Goal: Task Accomplishment & Management: Manage account settings

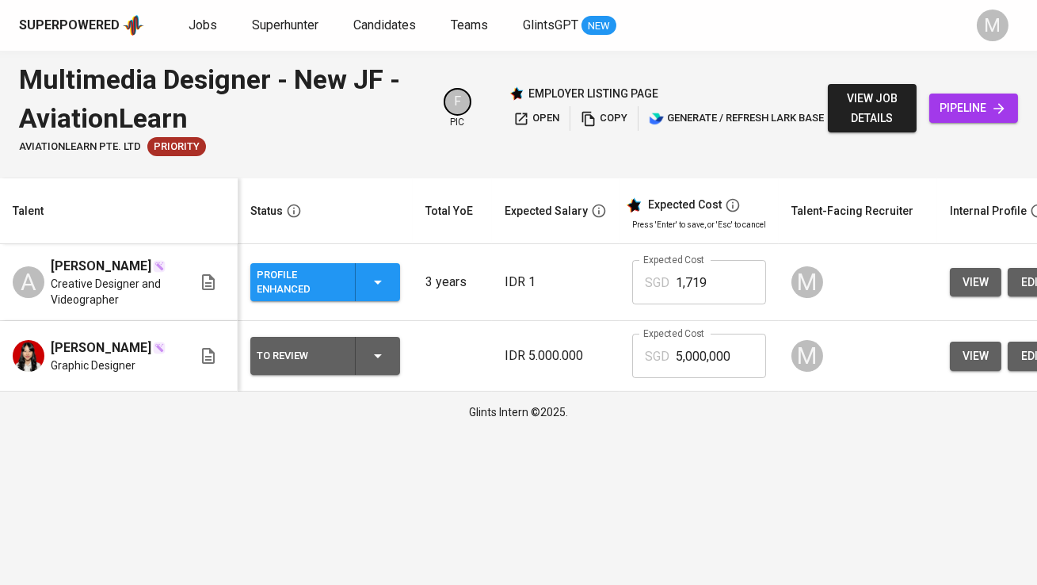
scroll to position [0, 330]
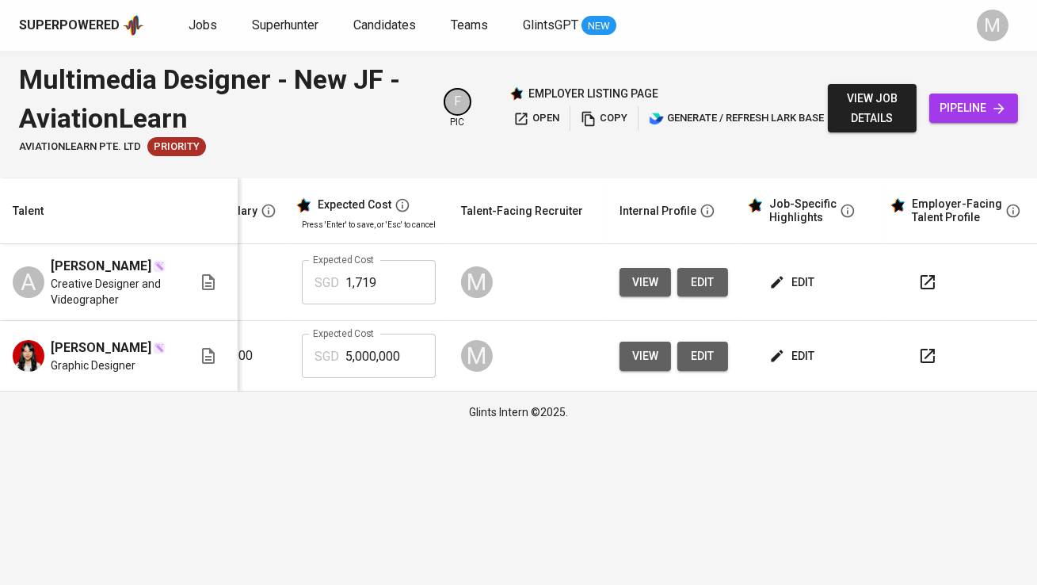
click at [793, 361] on span "edit" at bounding box center [794, 356] width 42 height 20
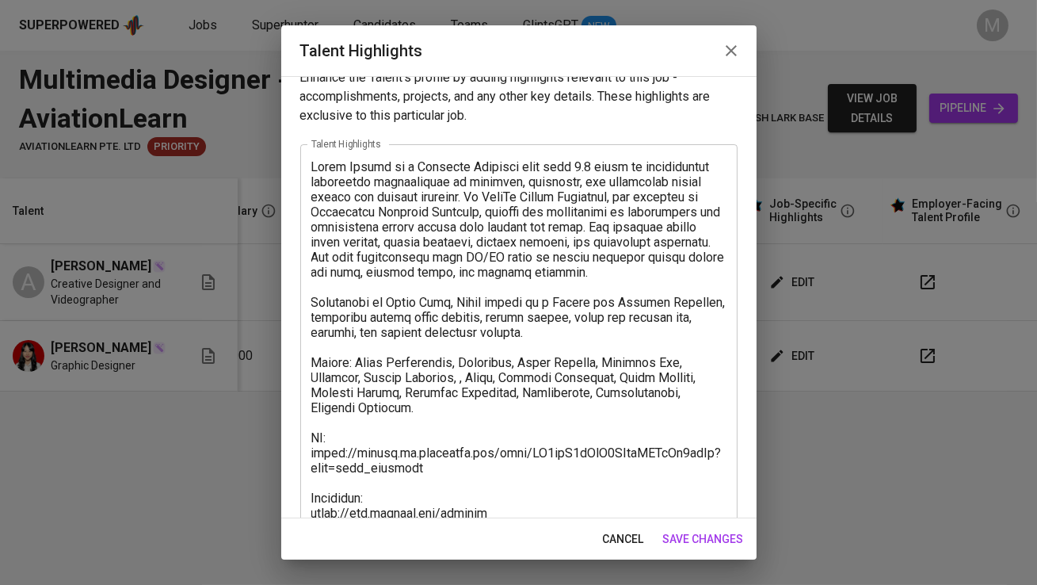
scroll to position [157, 0]
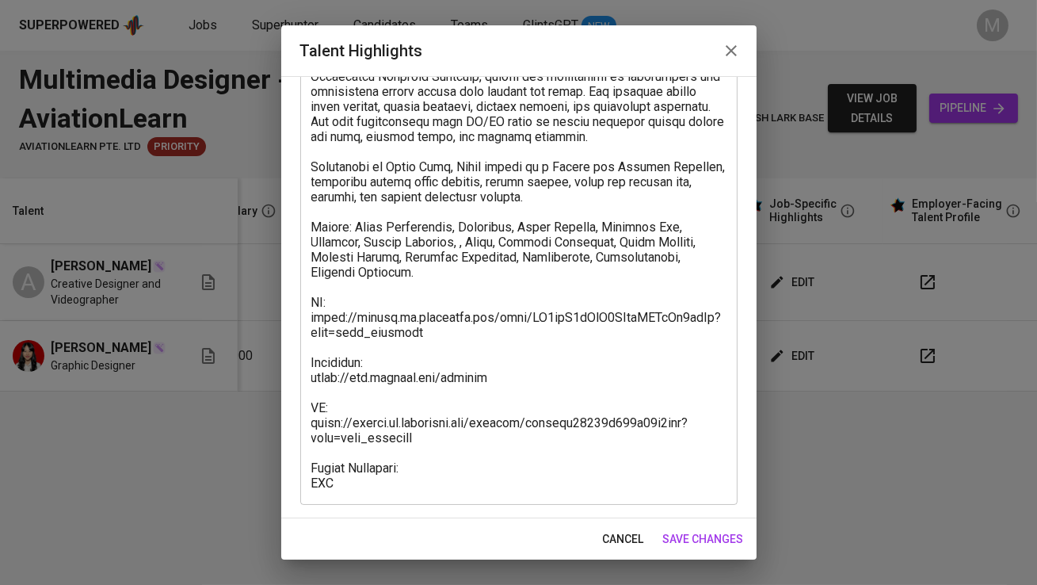
click at [365, 464] on textarea at bounding box center [518, 257] width 415 height 467
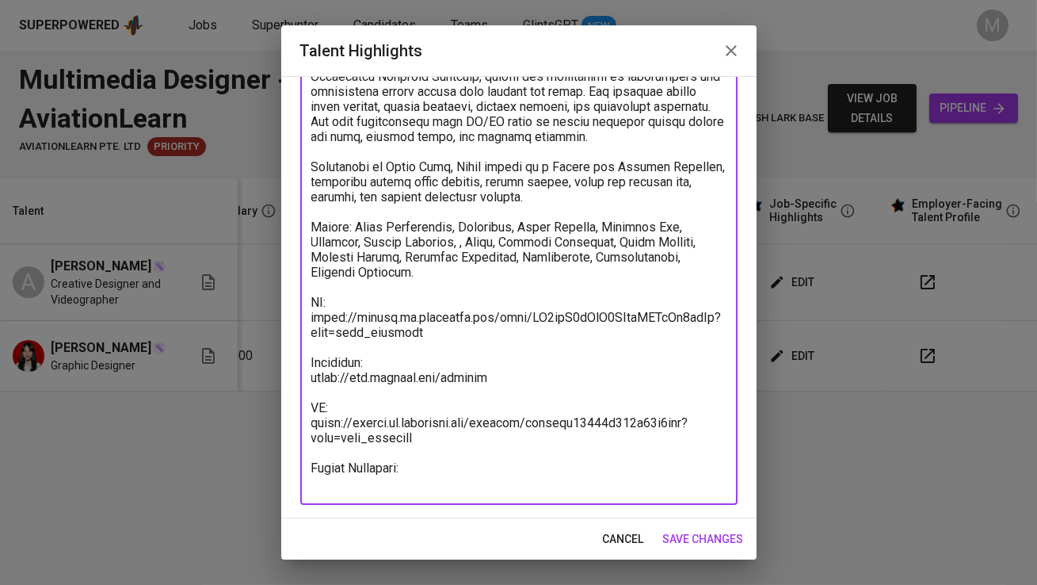
type textarea "[PERSON_NAME] is a Creative Designer with over 2.5 years of professional experi…"
click at [605, 537] on span "cancel" at bounding box center [623, 539] width 41 height 20
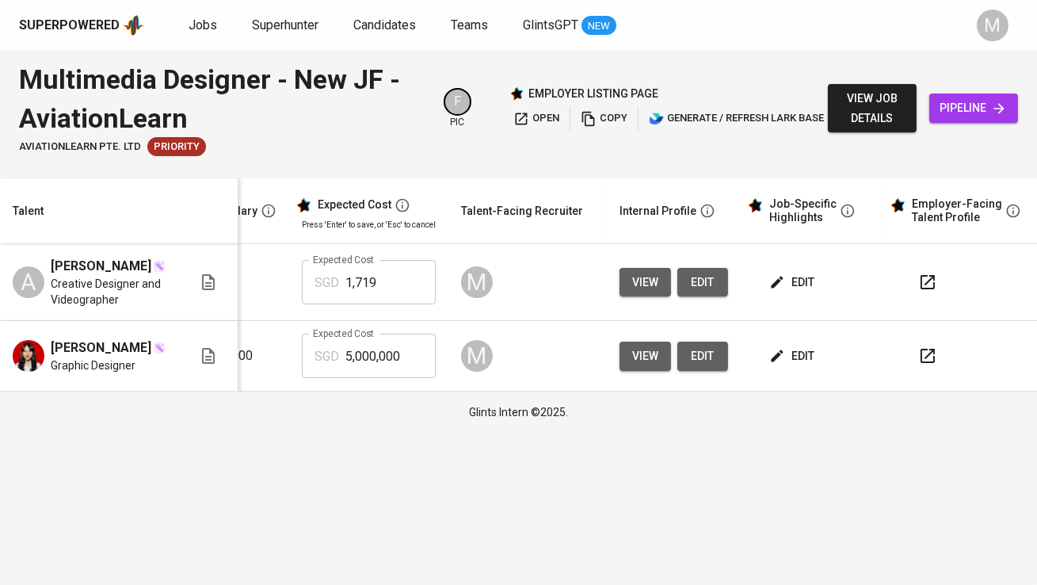
click at [785, 289] on span "edit" at bounding box center [794, 283] width 42 height 20
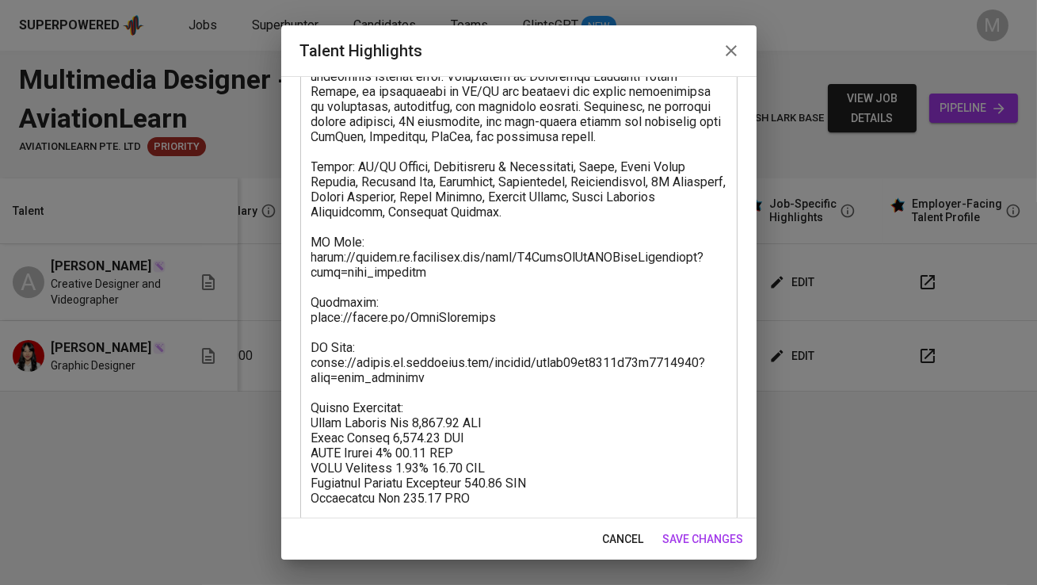
scroll to position [186, 0]
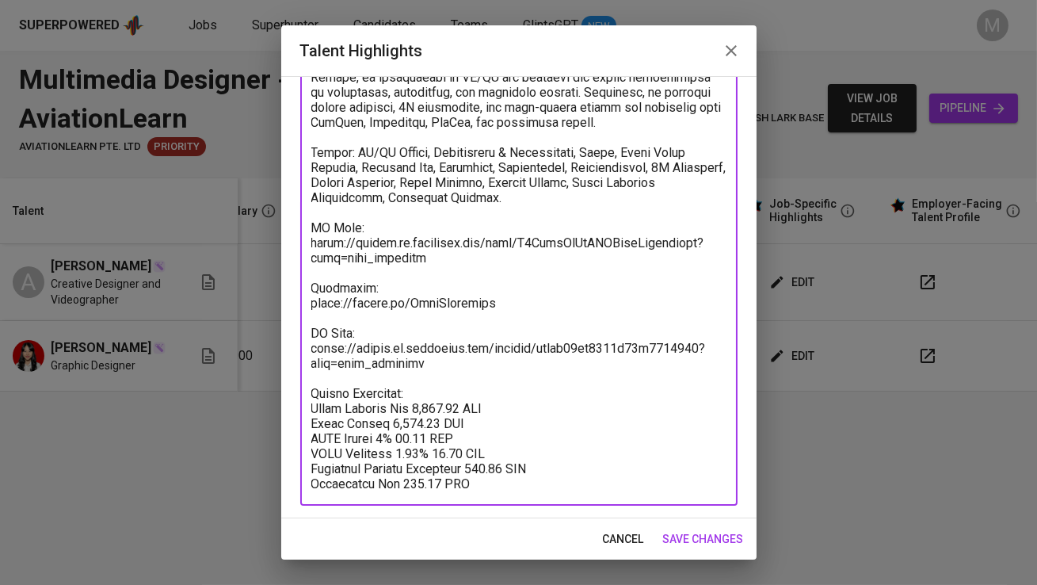
drag, startPoint x: 484, startPoint y: 485, endPoint x: 303, endPoint y: 414, distance: 194.7
click at [303, 414] on div "x Talent Highlights" at bounding box center [518, 242] width 437 height 526
click at [722, 55] on icon "button" at bounding box center [731, 50] width 19 height 19
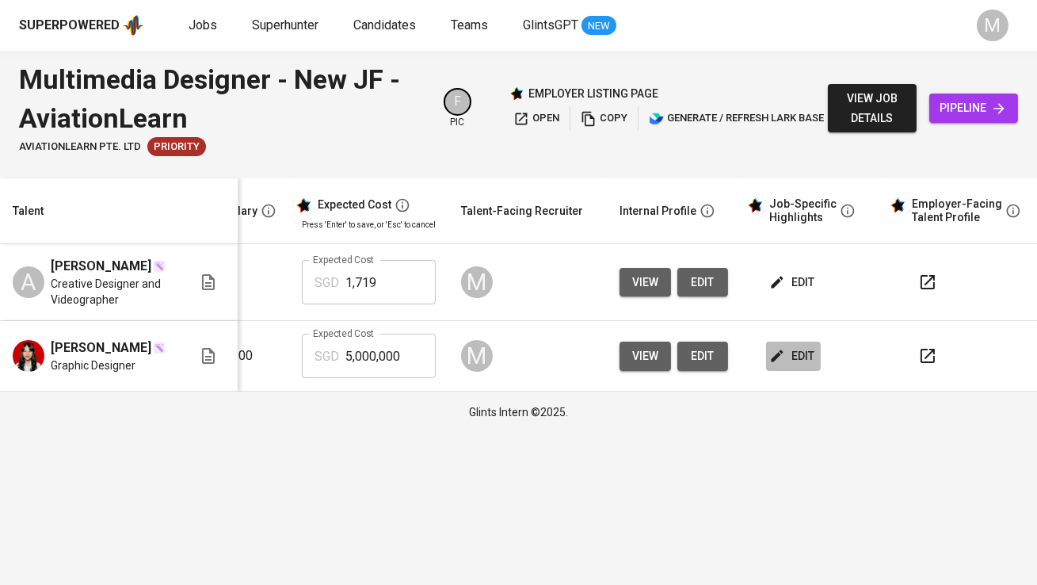
click at [802, 353] on span "edit" at bounding box center [794, 356] width 42 height 20
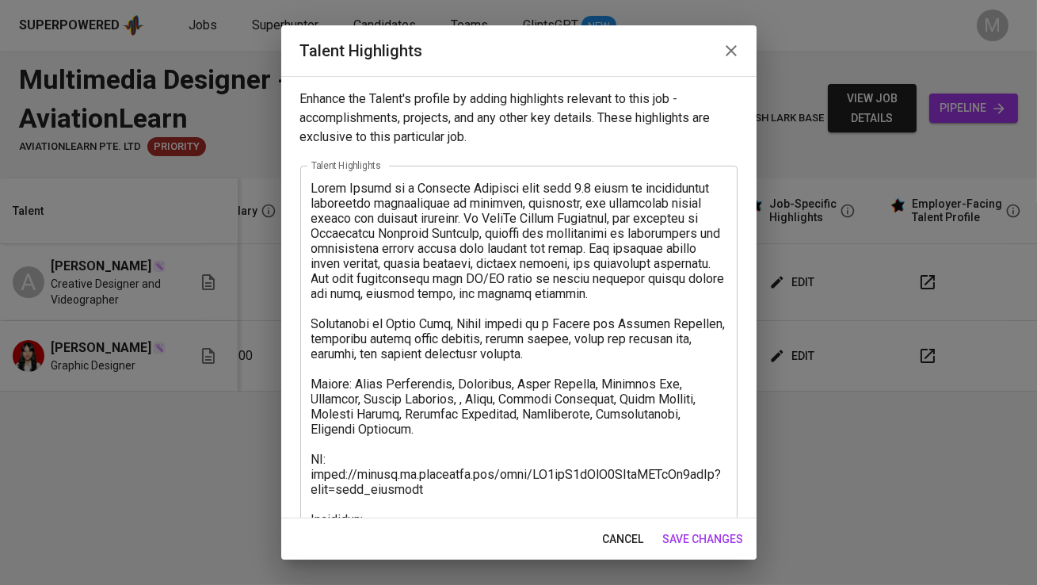
scroll to position [157, 0]
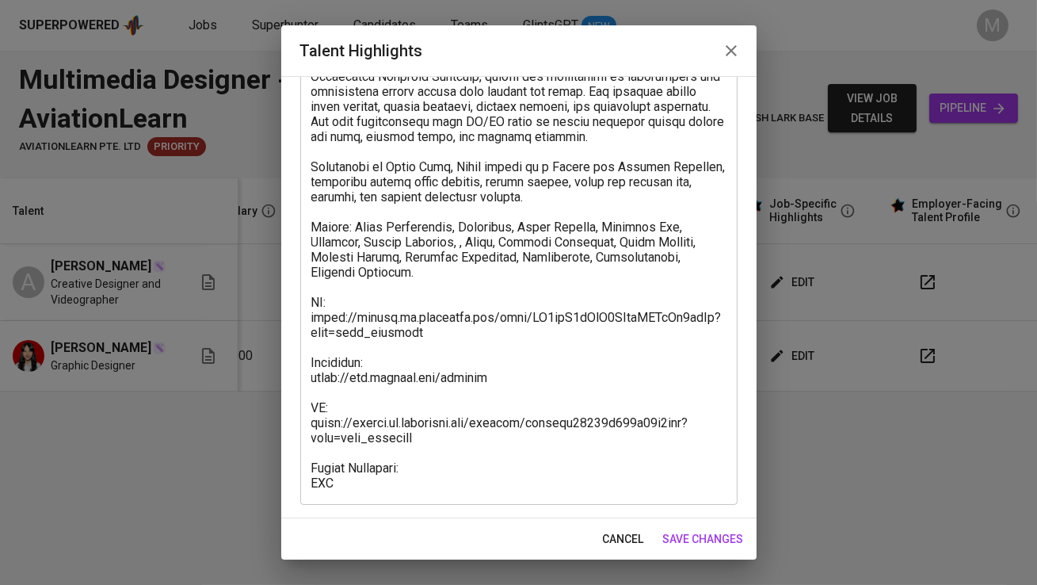
click at [360, 464] on textarea at bounding box center [518, 257] width 415 height 467
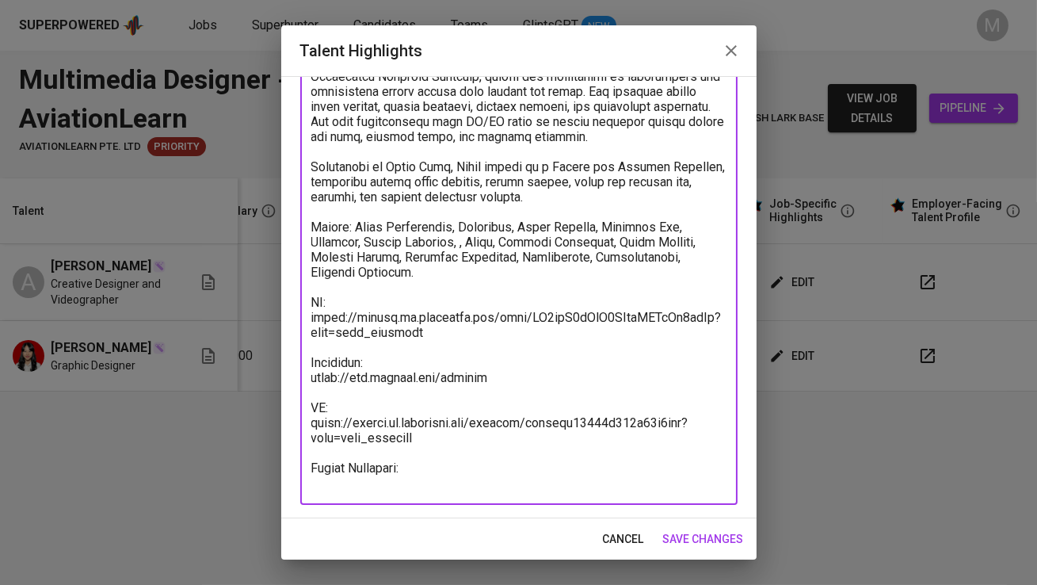
paste textarea "Total Monthly Fee 1,718.27 SGD Basic Salary 1,321.08 SGD BPJS Health 5% 60.00 S…"
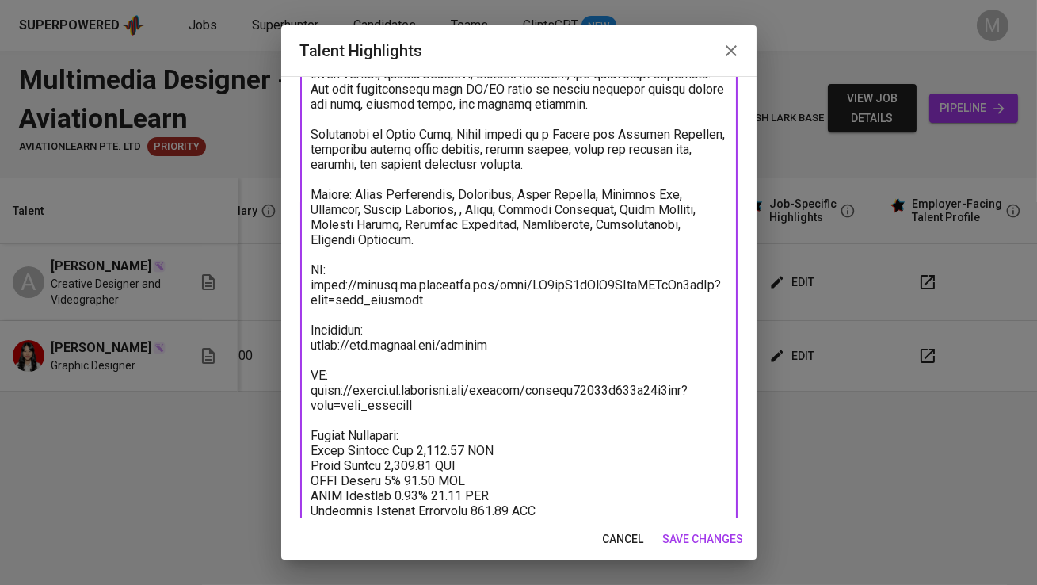
type textarea "[PERSON_NAME] is a Creative Designer with over 2.5 years of professional experi…"
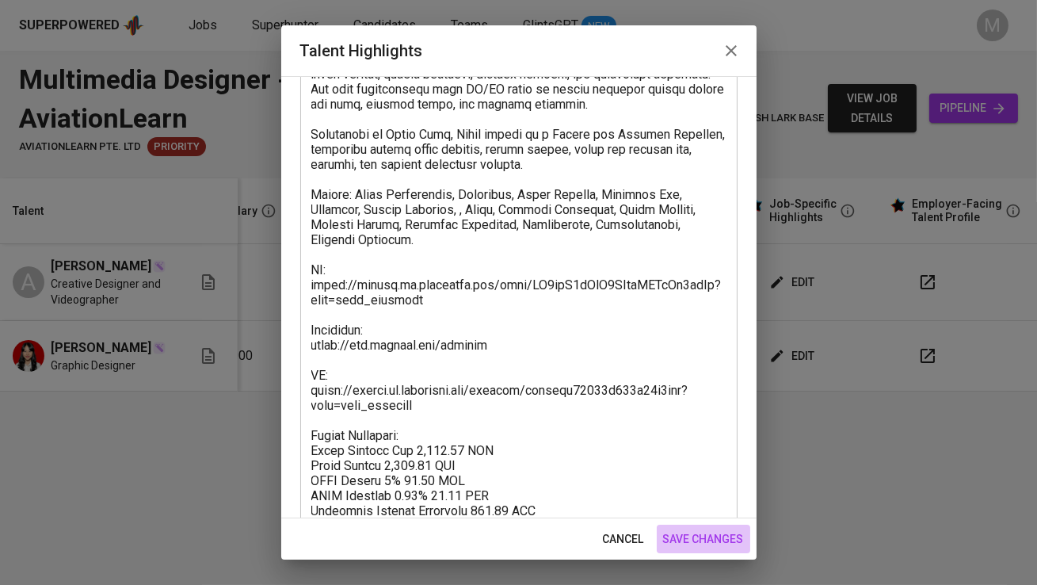
click at [712, 527] on button "save changes" at bounding box center [704, 539] width 94 height 29
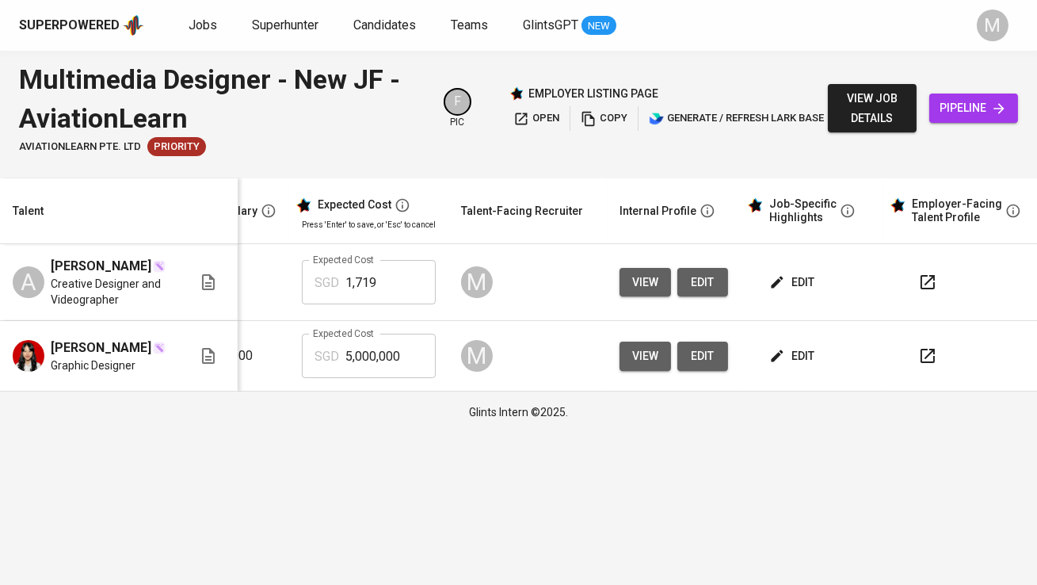
click at [795, 361] on span "edit" at bounding box center [794, 356] width 42 height 20
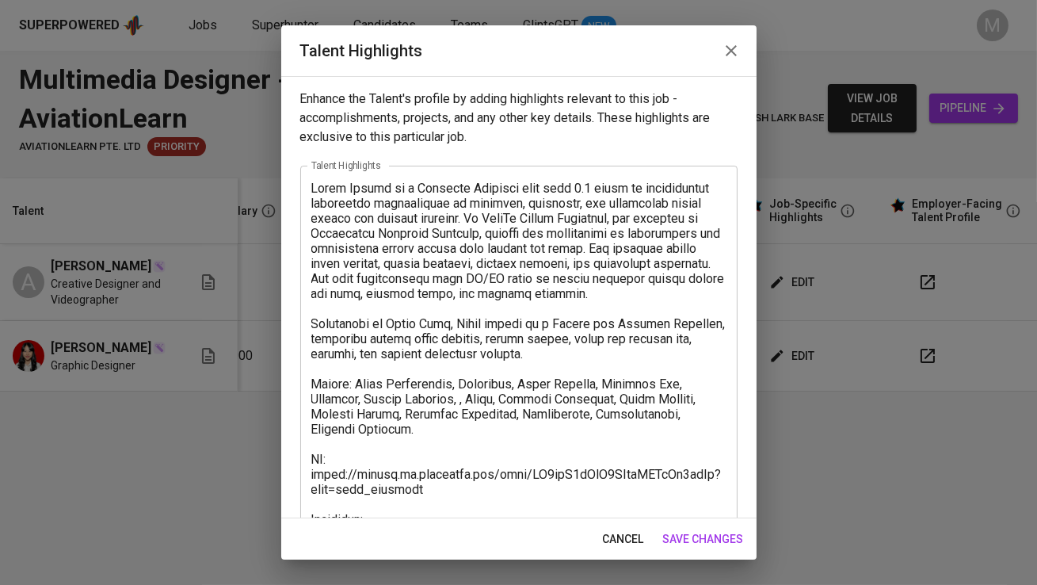
scroll to position [232, 0]
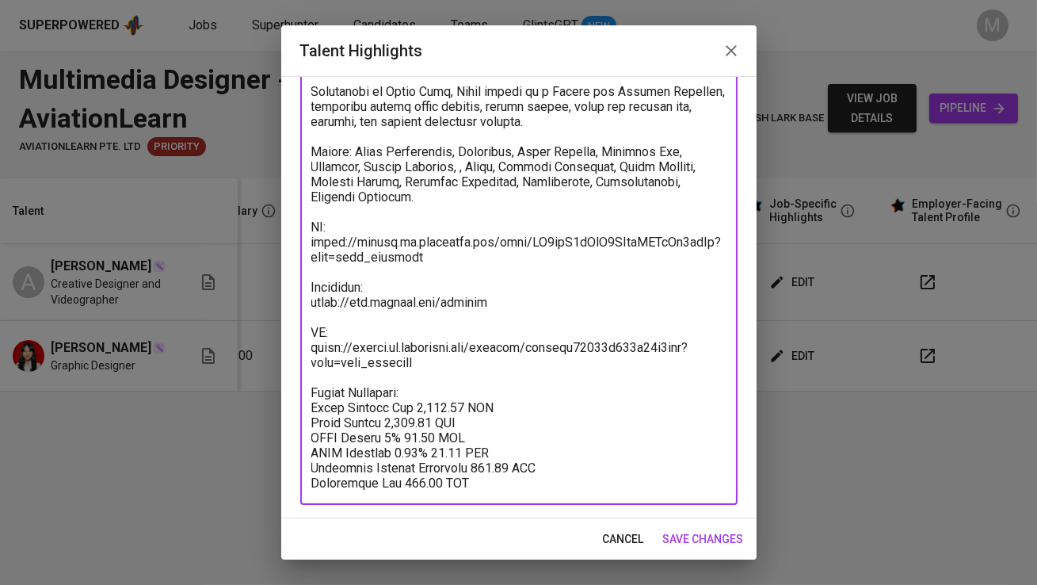
drag, startPoint x: 430, startPoint y: 344, endPoint x: 309, endPoint y: 336, distance: 121.5
click at [309, 336] on div "x Talent Highlights" at bounding box center [518, 218] width 437 height 571
paste textarea "file/ZoKPbDg88okskDxfuzhlUucegic"
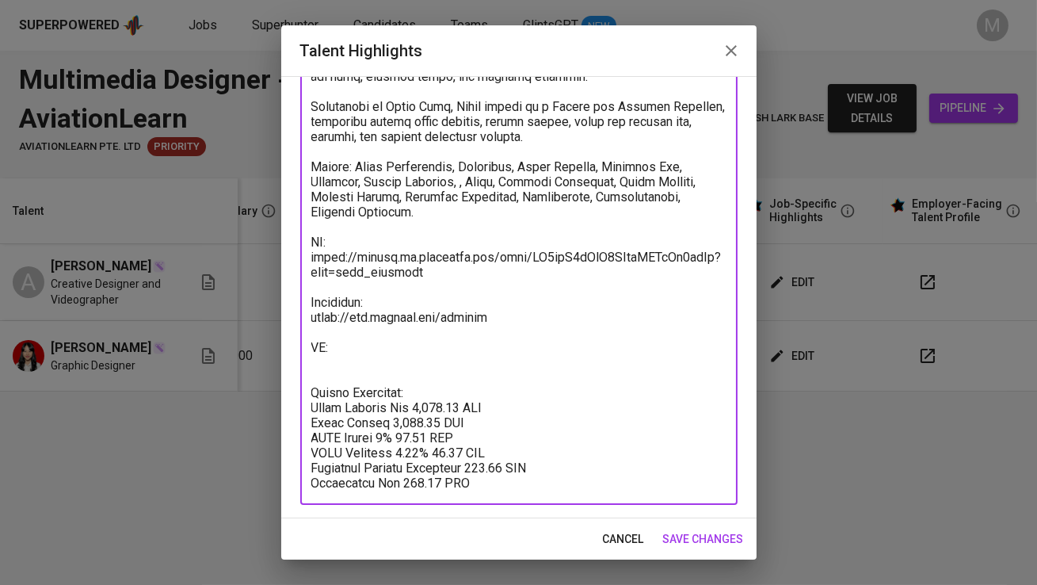
scroll to position [217, 0]
paste textarea "[URL][DOMAIN_NAME]"
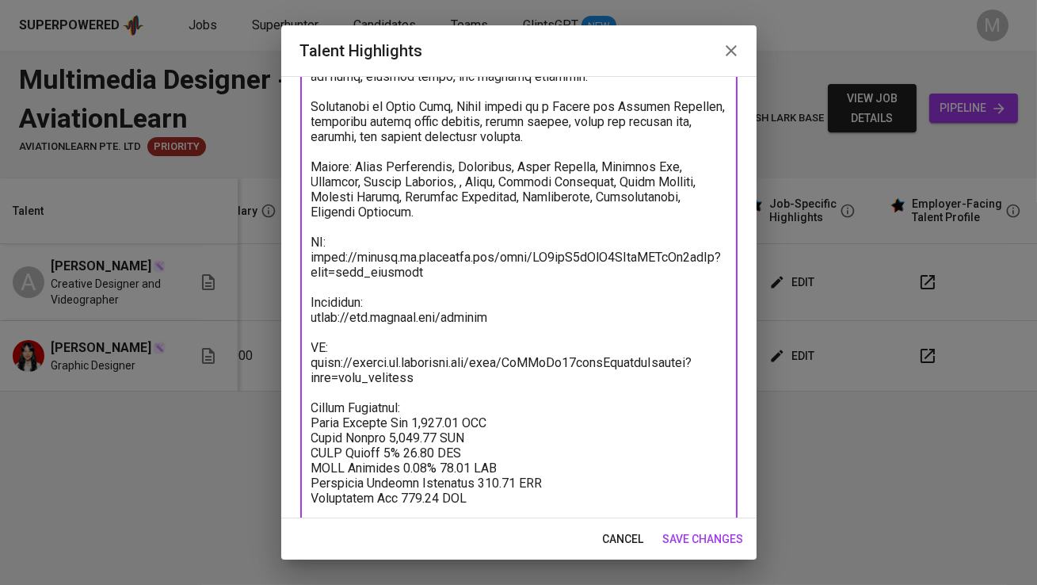
type textarea "[PERSON_NAME] is a Creative Designer with over 2.5 years of professional experi…"
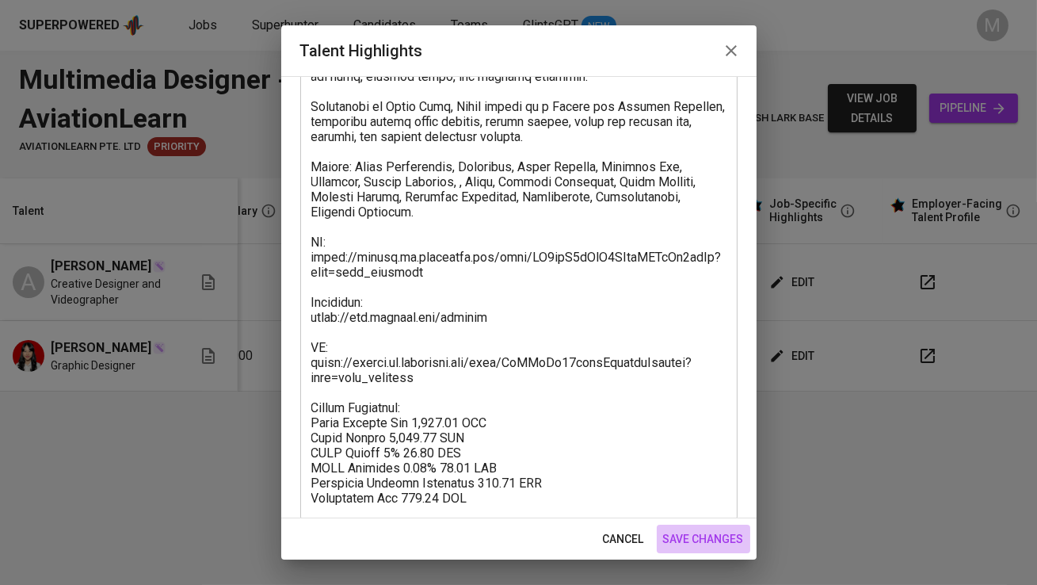
click at [716, 540] on span "save changes" at bounding box center [703, 539] width 81 height 20
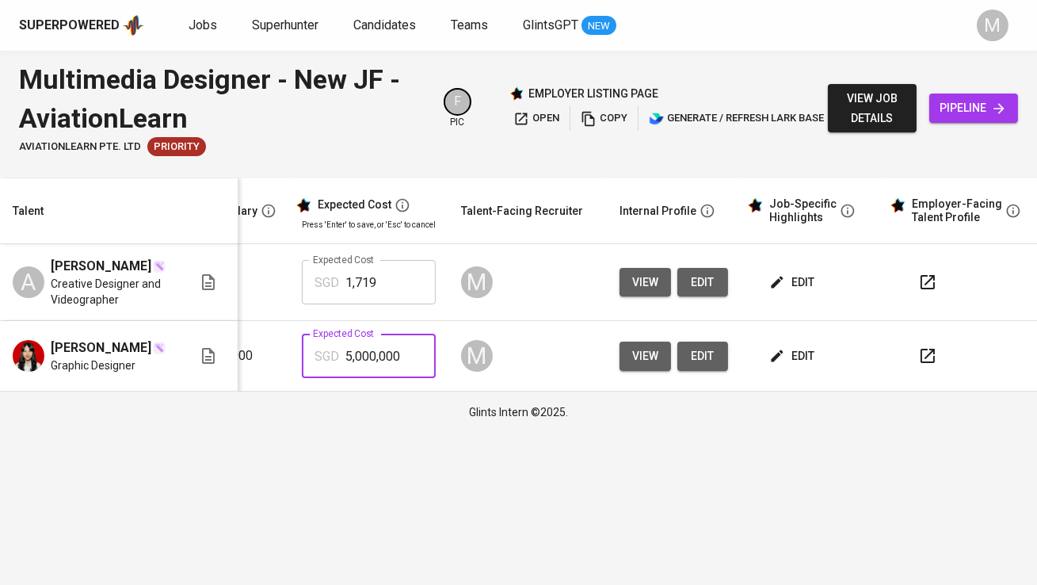
click at [400, 354] on input "5,000,000" at bounding box center [391, 356] width 90 height 44
type input "1,719"
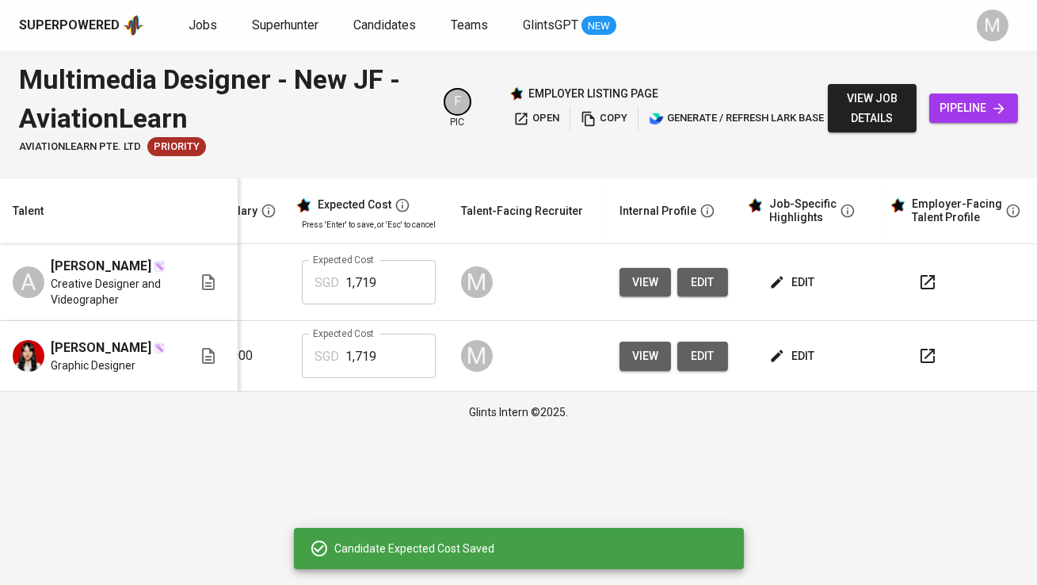
click at [805, 349] on span "edit" at bounding box center [794, 356] width 42 height 20
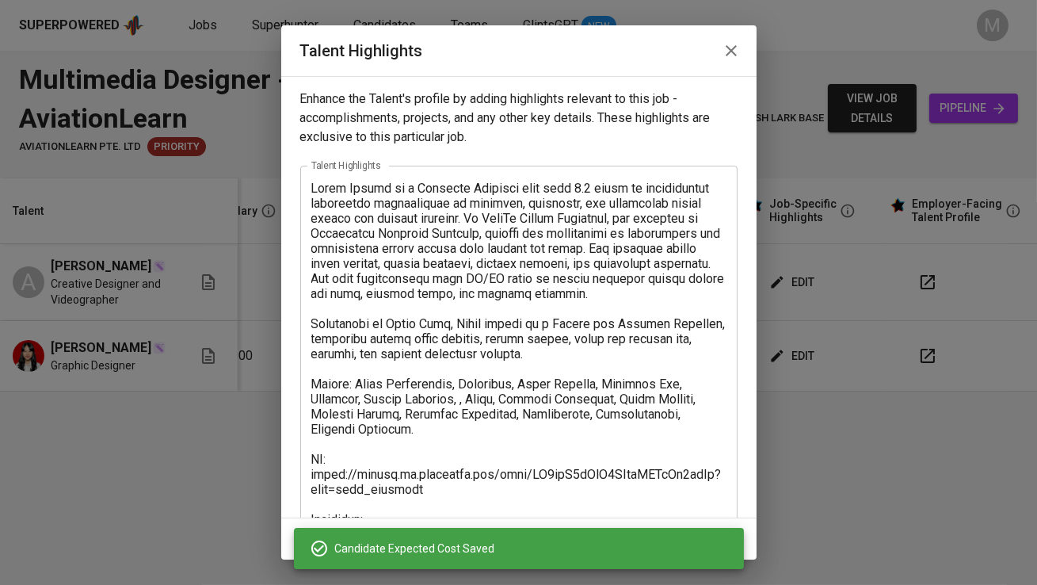
scroll to position [232, 0]
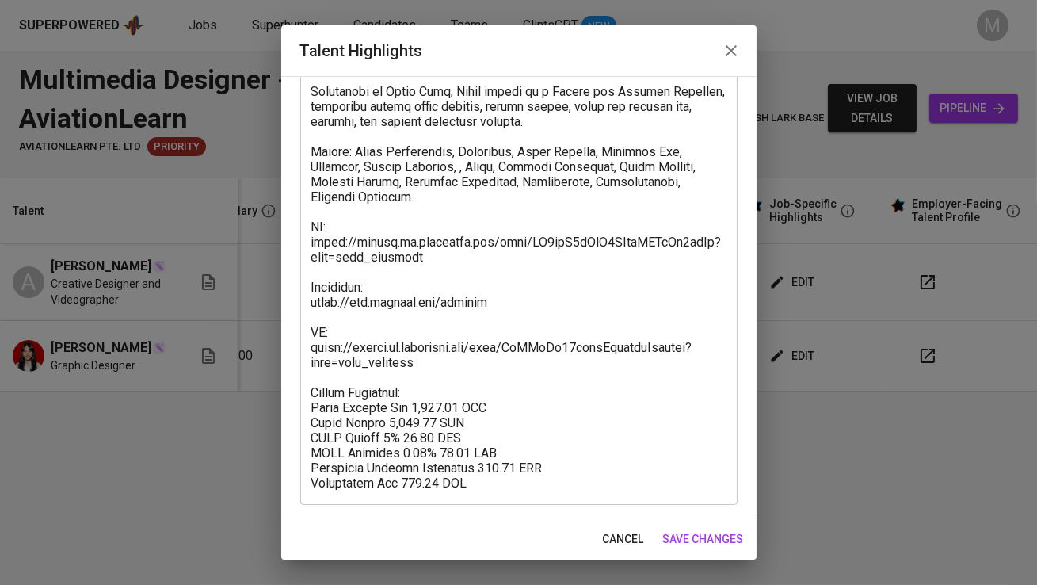
click at [717, 534] on span "save changes" at bounding box center [703, 539] width 81 height 20
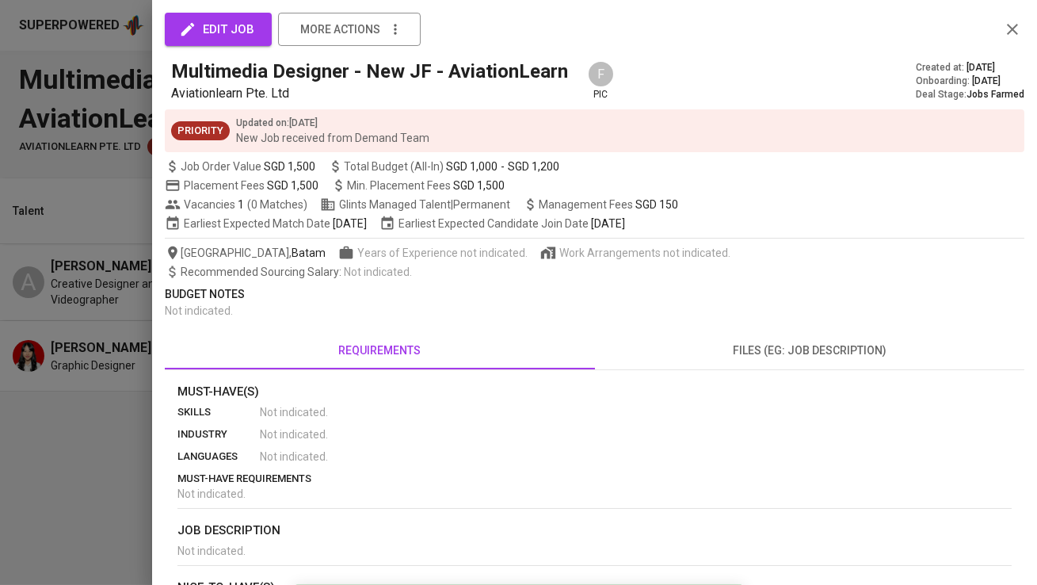
click at [136, 433] on div at bounding box center [518, 292] width 1037 height 585
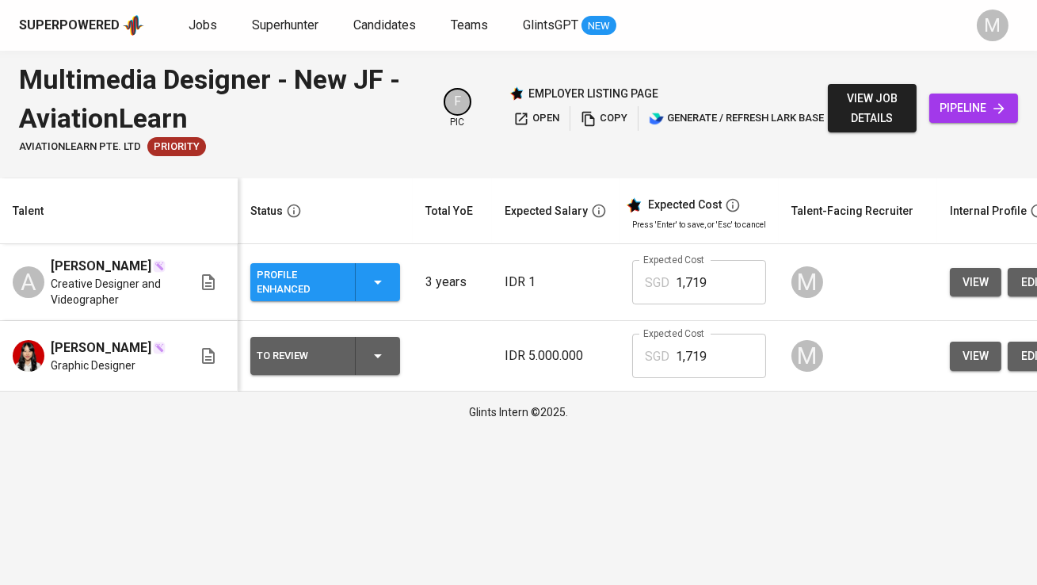
click at [331, 352] on div "To Review" at bounding box center [300, 356] width 86 height 21
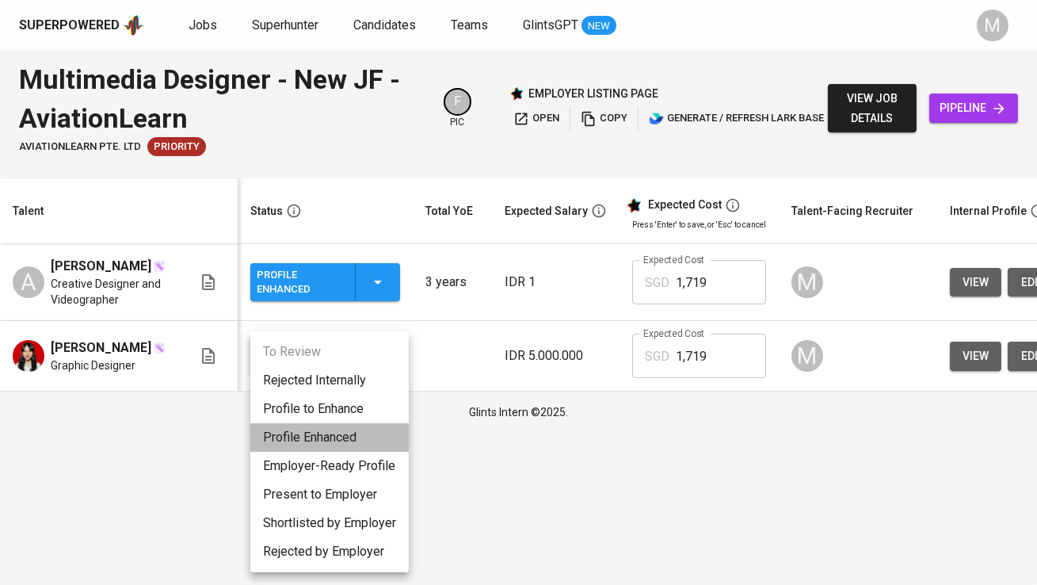
click at [344, 441] on li "Profile Enhanced" at bounding box center [329, 437] width 158 height 29
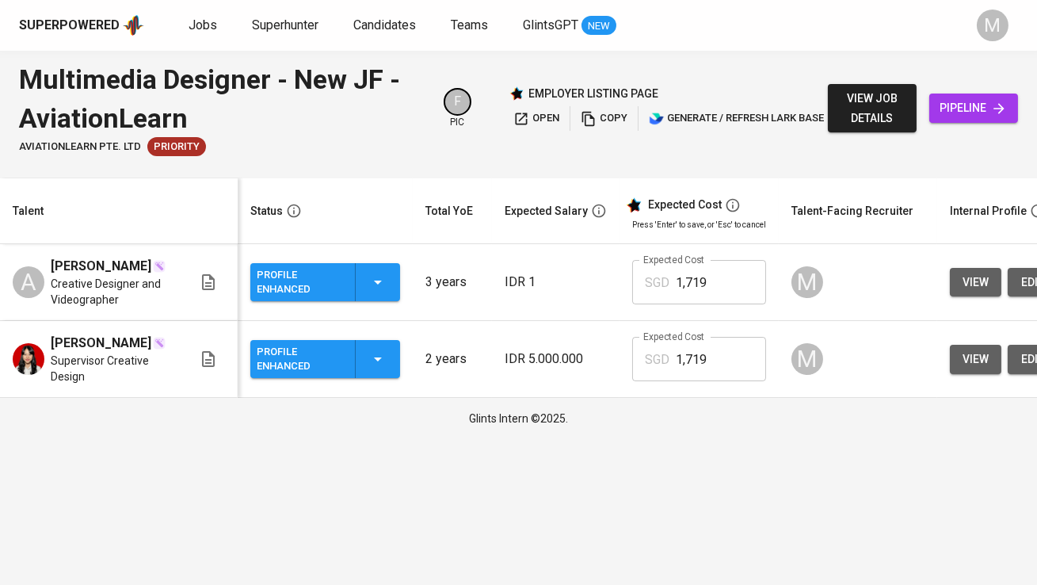
scroll to position [0, 319]
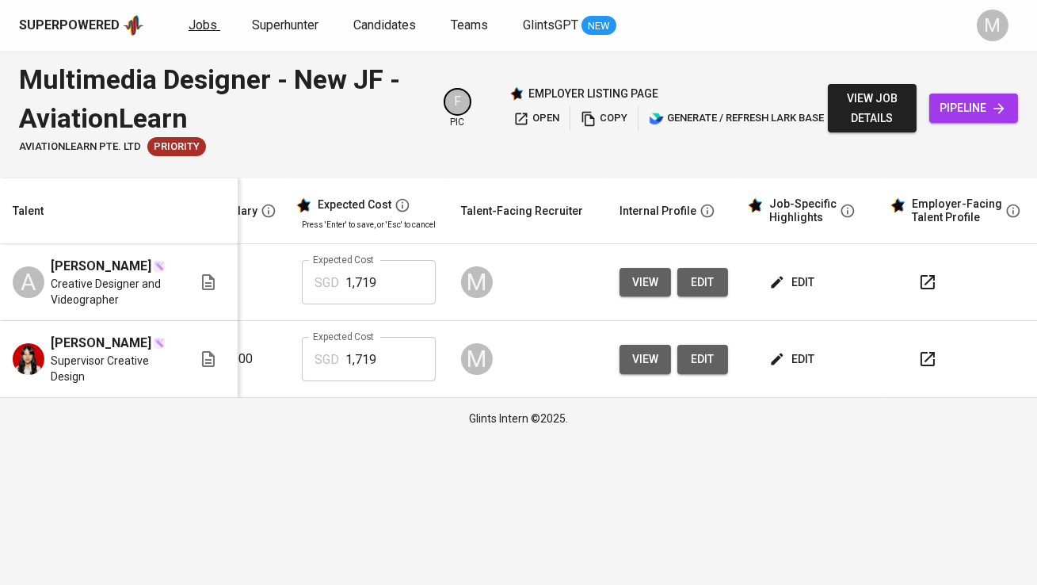
click at [201, 22] on span "Jobs" at bounding box center [203, 24] width 29 height 15
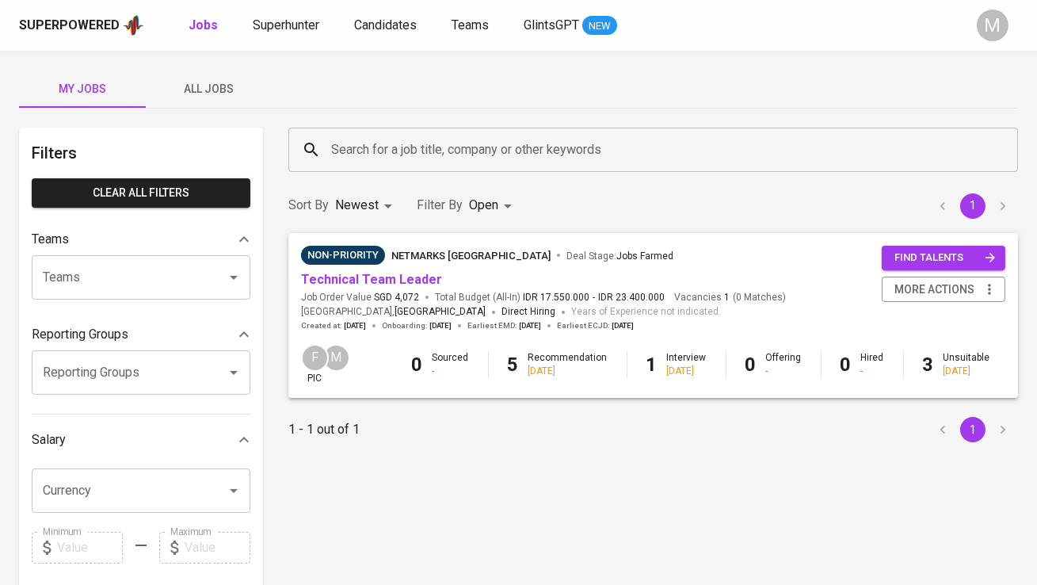
click at [202, 94] on span "All Jobs" at bounding box center [209, 89] width 108 height 20
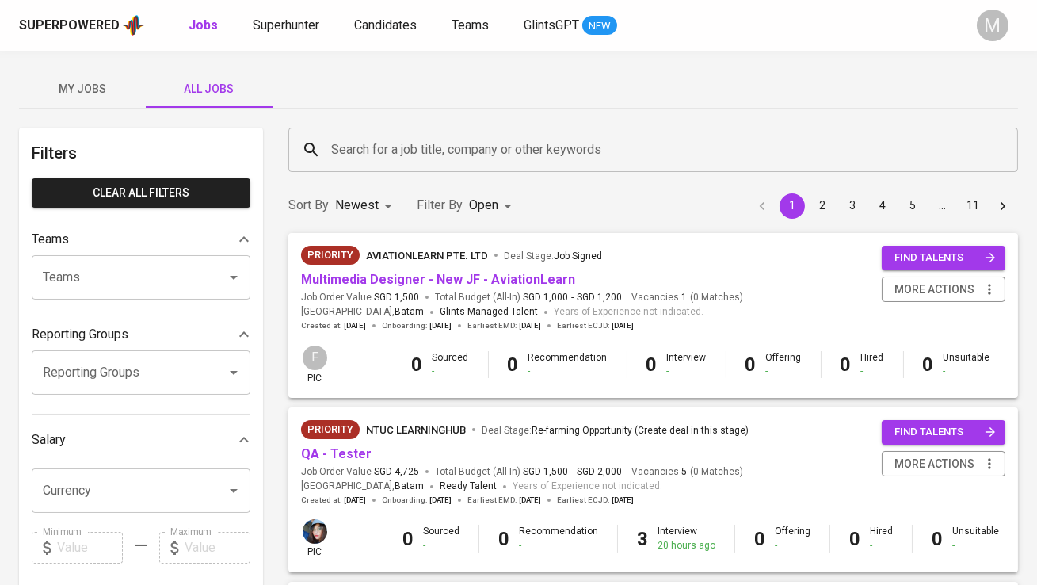
click at [365, 154] on input "Search for a job title, company or other keywords" at bounding box center [657, 150] width 660 height 30
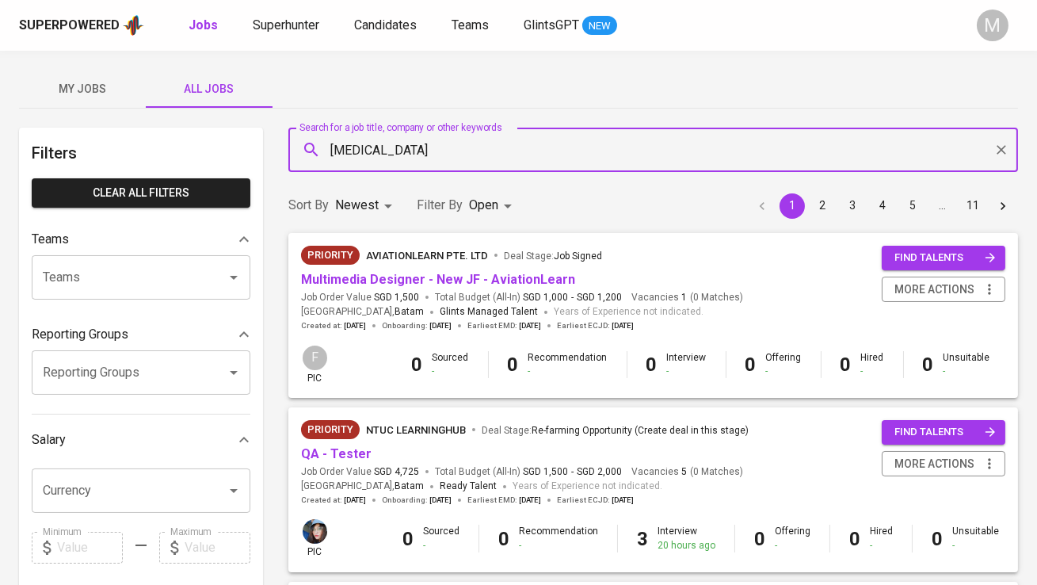
type input "meridia"
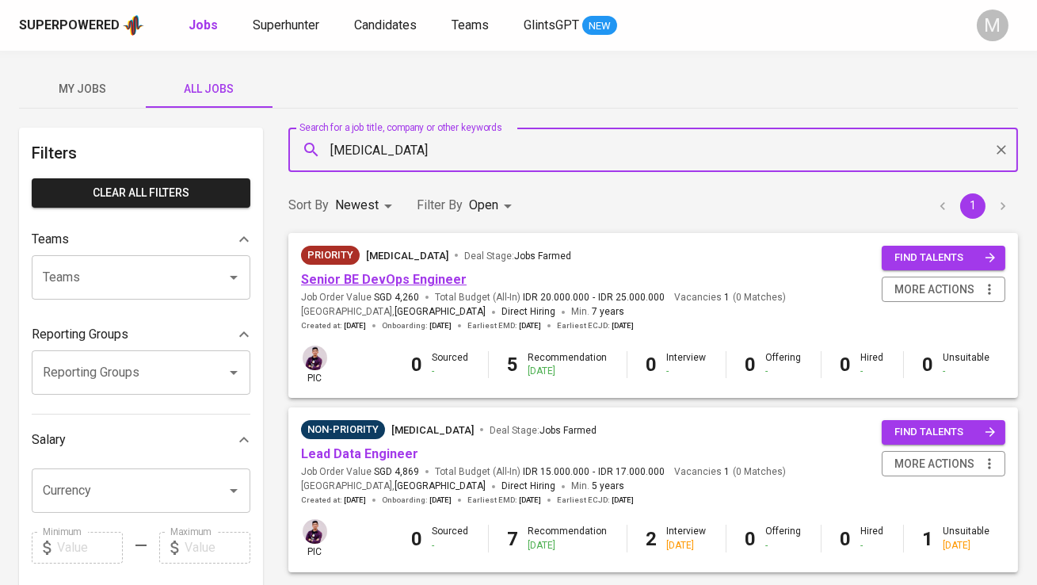
click at [397, 280] on link "Senior BE DevOps Engineer" at bounding box center [384, 279] width 166 height 15
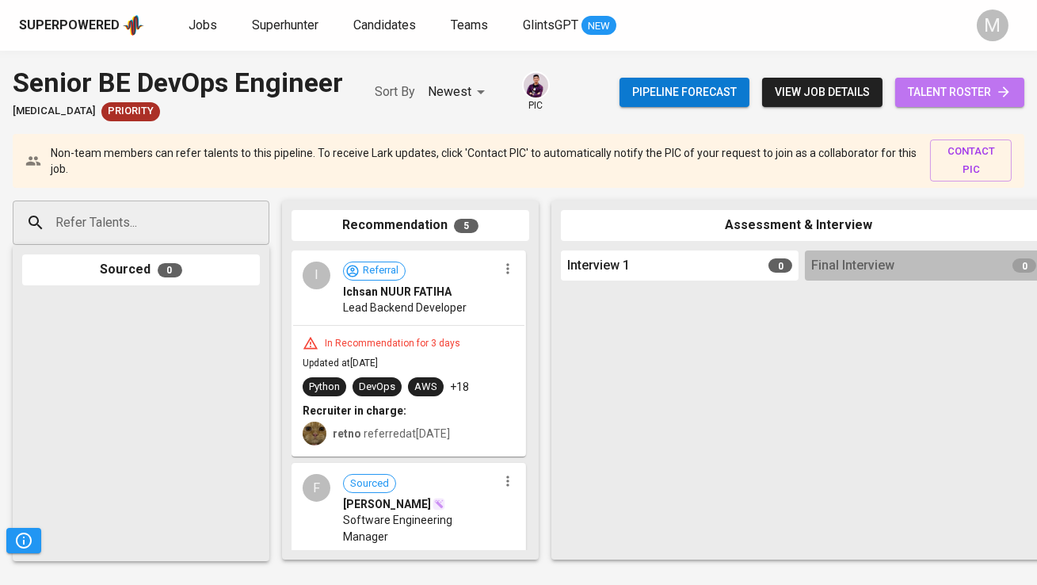
click at [1014, 86] on link "talent roster" at bounding box center [959, 92] width 129 height 29
